Goal: Transaction & Acquisition: Book appointment/travel/reservation

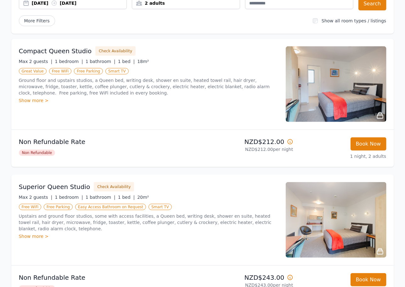
scroll to position [88, 0]
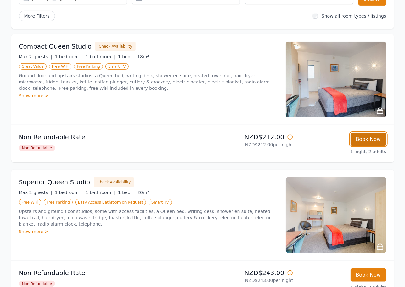
click at [361, 139] on button "Book Now" at bounding box center [368, 138] width 36 height 13
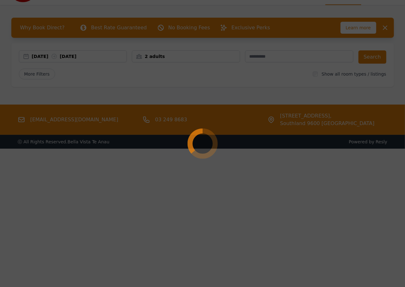
scroll to position [30, 0]
select select "**"
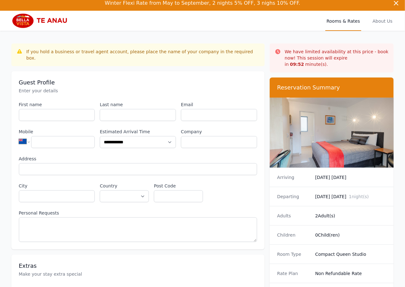
scroll to position [13, 0]
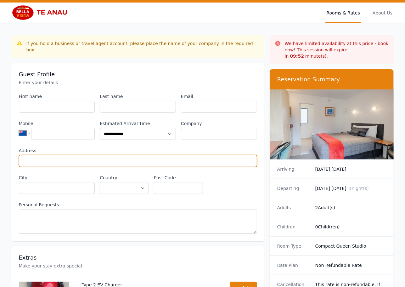
drag, startPoint x: 198, startPoint y: 156, endPoint x: 200, endPoint y: 119, distance: 36.5
click at [198, 155] on input "Address" at bounding box center [138, 161] width 238 height 12
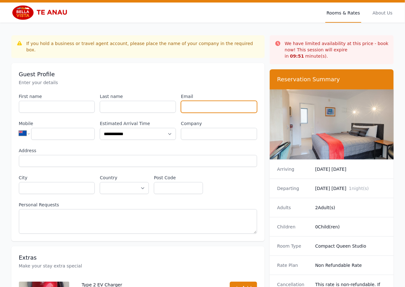
click at [203, 105] on input "Email" at bounding box center [219, 107] width 76 height 12
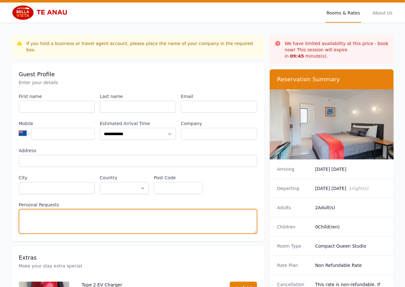
click at [213, 211] on textarea "Personal Requests" at bounding box center [138, 221] width 238 height 25
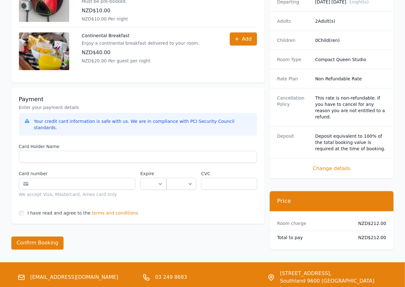
scroll to position [315, 0]
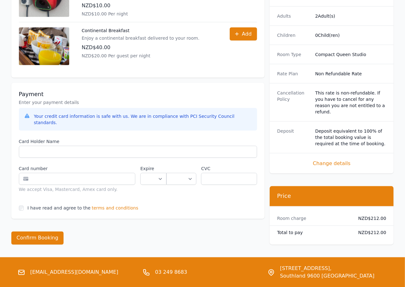
click at [116, 205] on span "terms and conditions" at bounding box center [115, 208] width 47 height 6
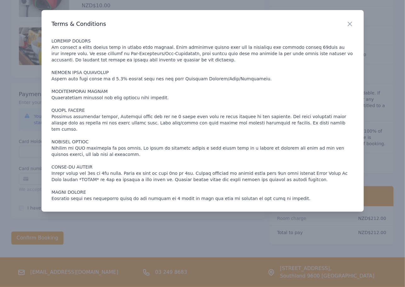
click at [32, 93] on div at bounding box center [202, 143] width 405 height 287
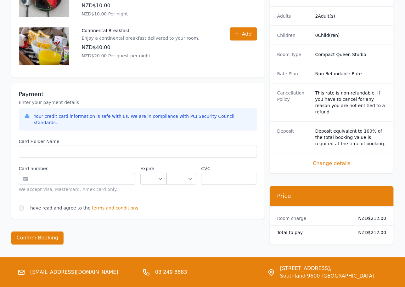
click at [364, 229] on dd "NZD$212.00" at bounding box center [369, 232] width 33 height 6
click at [364, 226] on div "Total to pay NZD$212.00" at bounding box center [332, 233] width 124 height 14
